Goal: Use online tool/utility: Utilize a website feature to perform a specific function

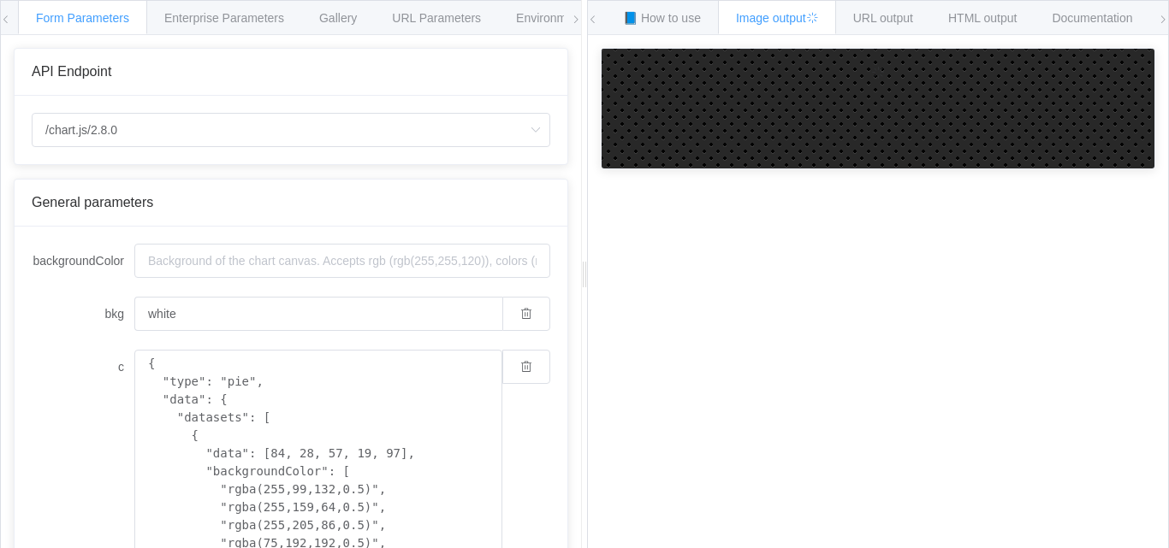
scroll to position [86, 0]
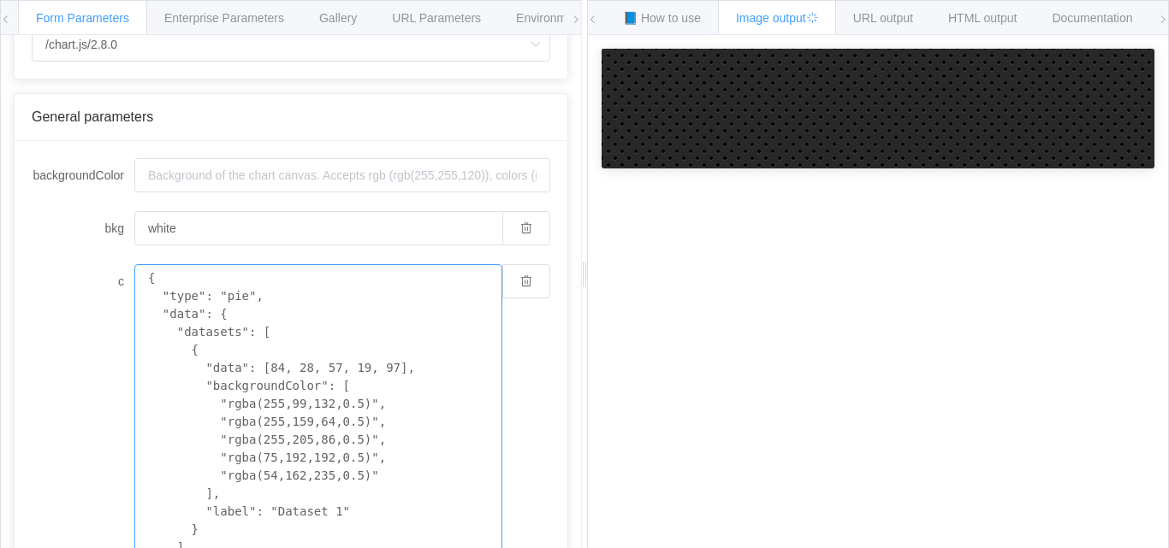
click at [340, 331] on textarea "{ "type": "pie", "data": { "datasets": [ { "data": [84, 28, 57, 19, 97], "backg…" at bounding box center [318, 449] width 368 height 370
click at [339, 181] on input "backgroundColor" at bounding box center [342, 175] width 416 height 34
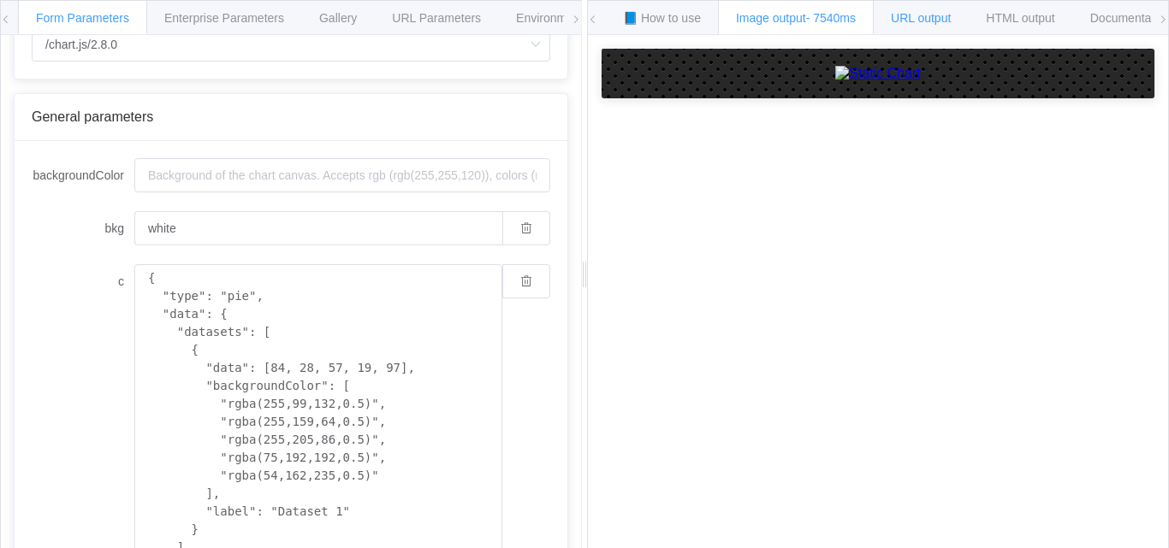
click at [914, 11] on span "URL output" at bounding box center [920, 18] width 60 height 14
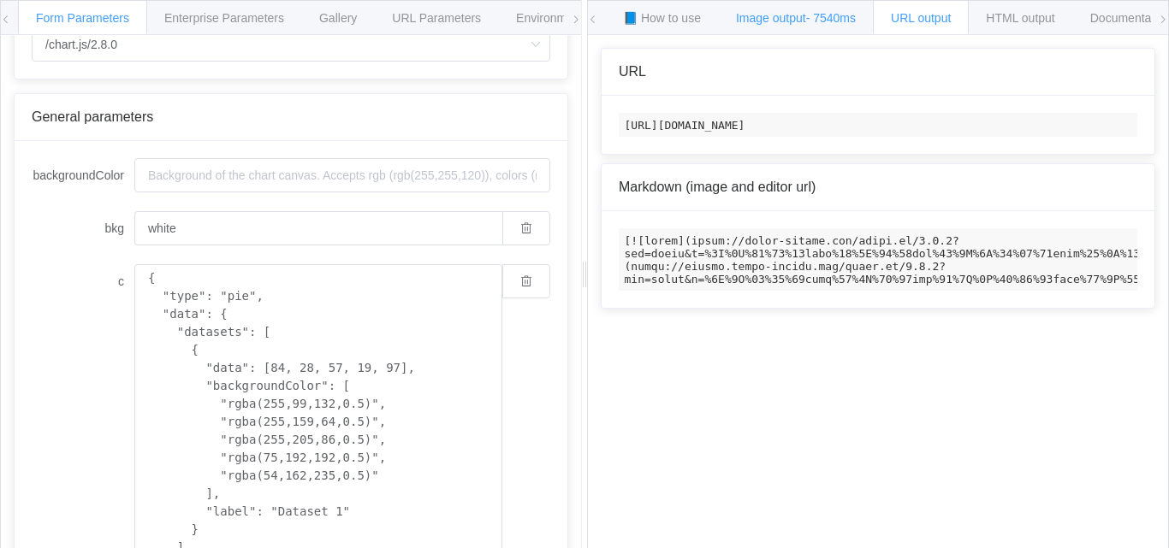
click at [826, 17] on span "- 7540ms" at bounding box center [831, 18] width 50 height 14
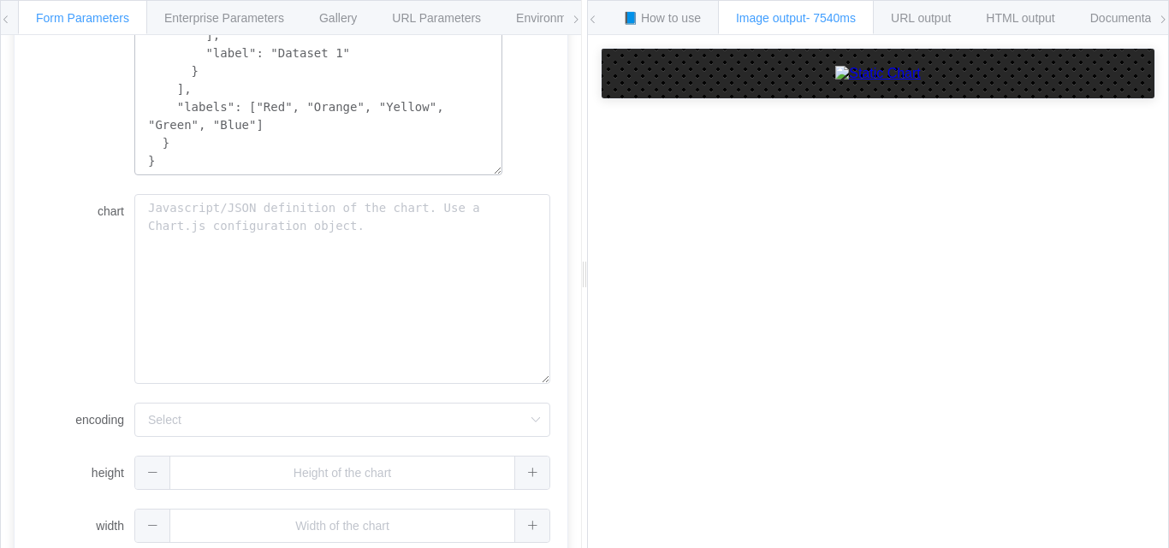
scroll to position [562, 0]
